Goal: Transaction & Acquisition: Purchase product/service

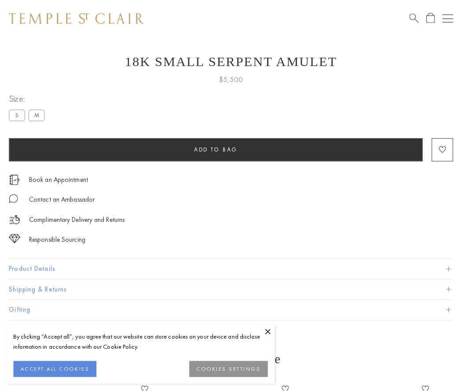
scroll to position [12, 0]
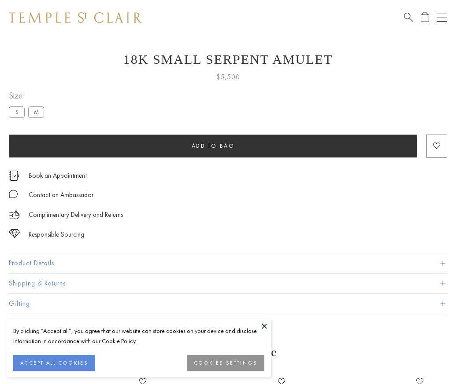
click at [213, 146] on span "Add to bag" at bounding box center [213, 145] width 43 height 7
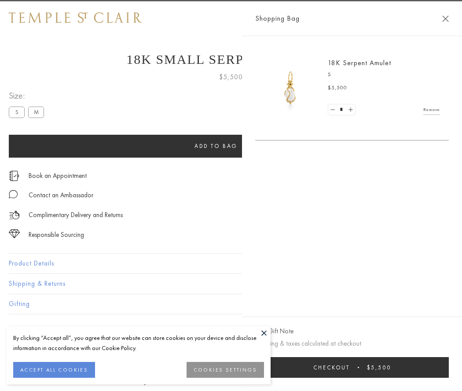
click at [449, 367] on button "Checkout $5,500" at bounding box center [352, 367] width 194 height 21
